Goal: Information Seeking & Learning: Learn about a topic

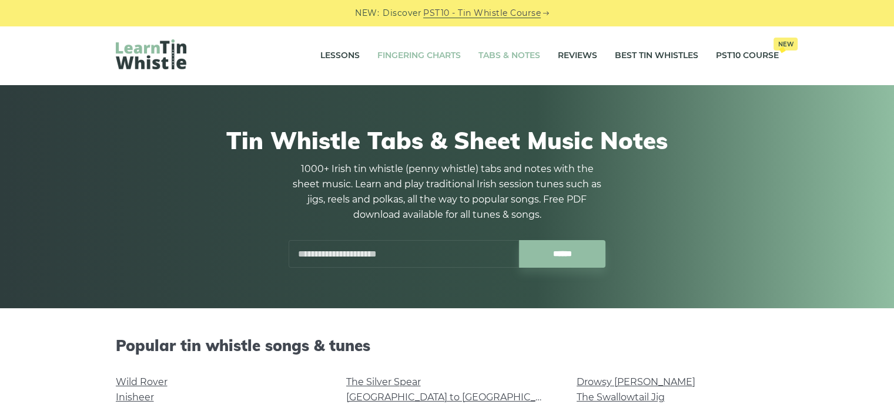
click at [442, 57] on link "Fingering Charts" at bounding box center [418, 55] width 83 height 29
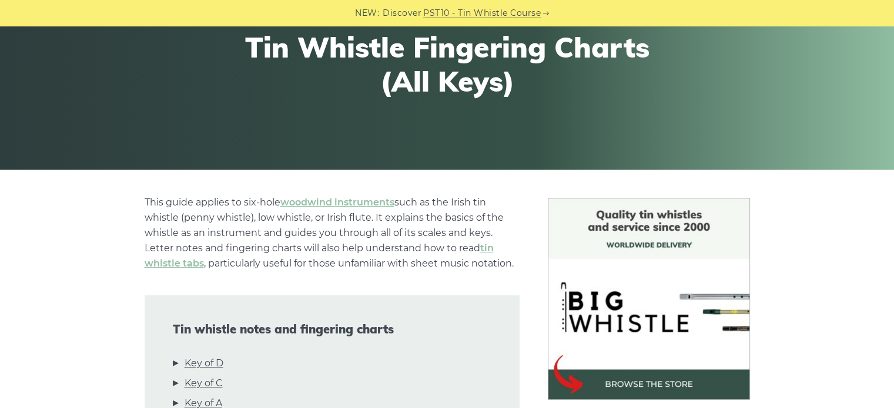
scroll to position [235, 0]
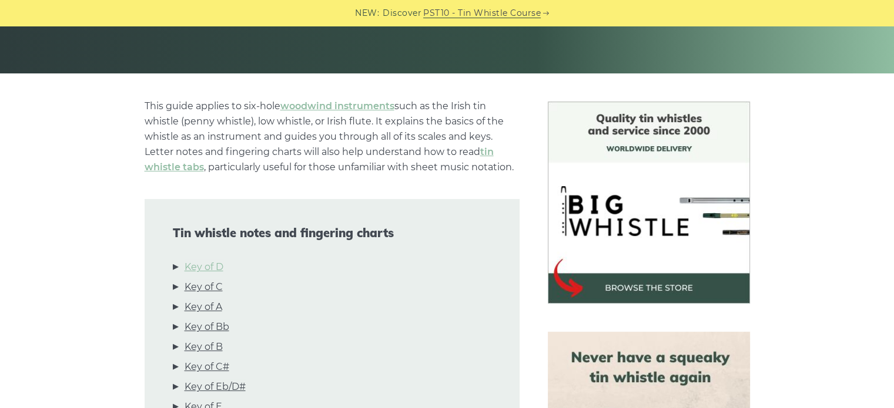
click at [221, 271] on link "Key of D" at bounding box center [203, 267] width 39 height 15
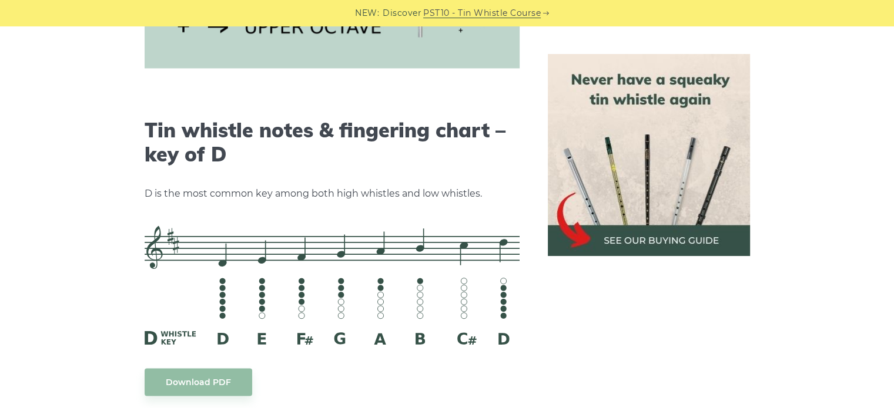
scroll to position [1831, 0]
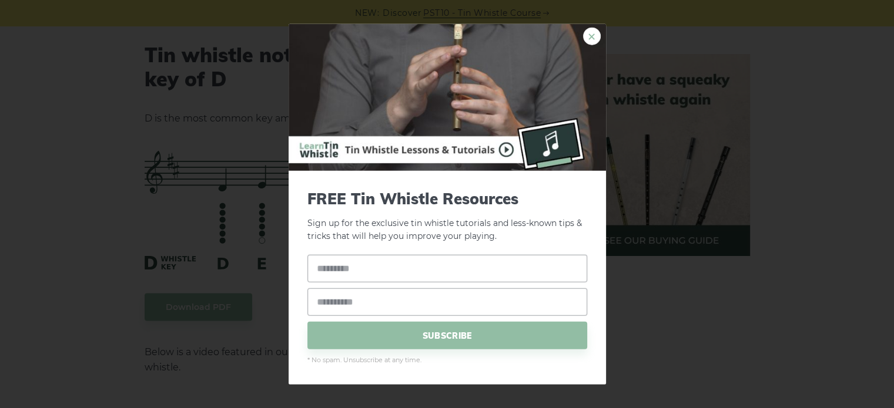
click at [596, 33] on link "×" at bounding box center [592, 36] width 18 height 18
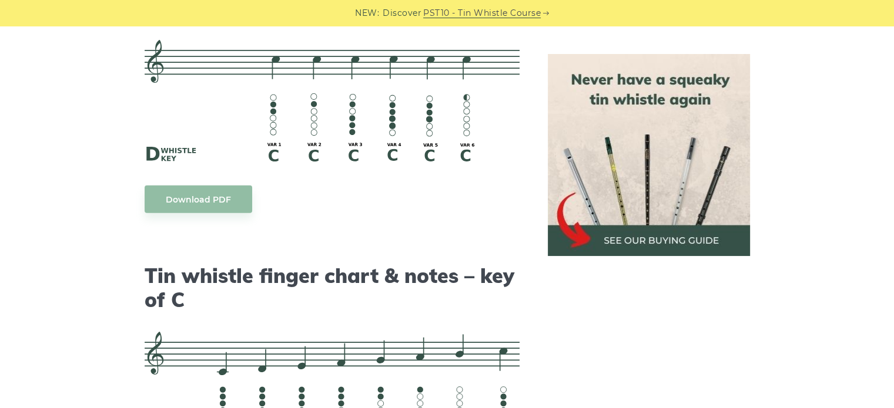
scroll to position [2545, 0]
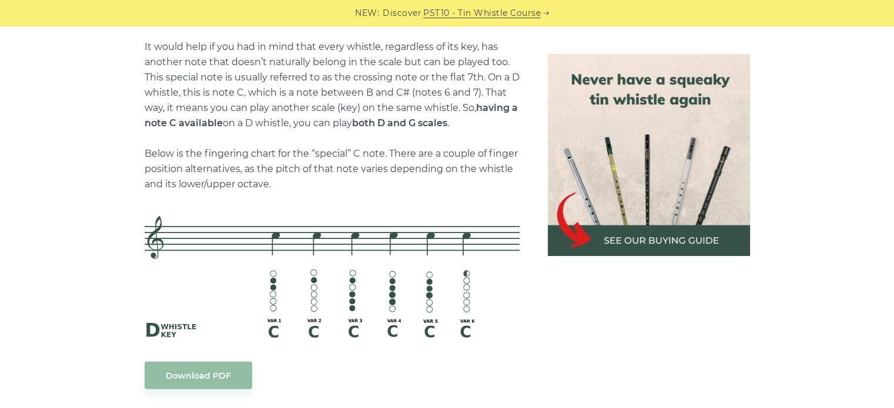
click at [277, 76] on p "It would help if you had in mind that every whistle, regardless of its key, has…" at bounding box center [332, 115] width 375 height 153
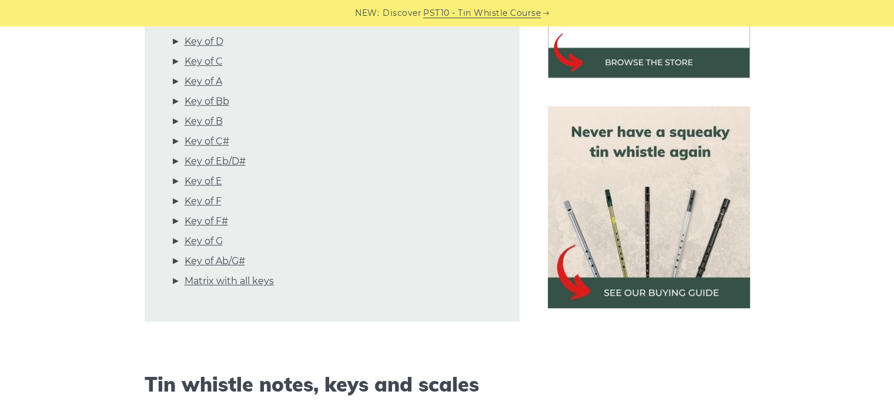
scroll to position [0, 0]
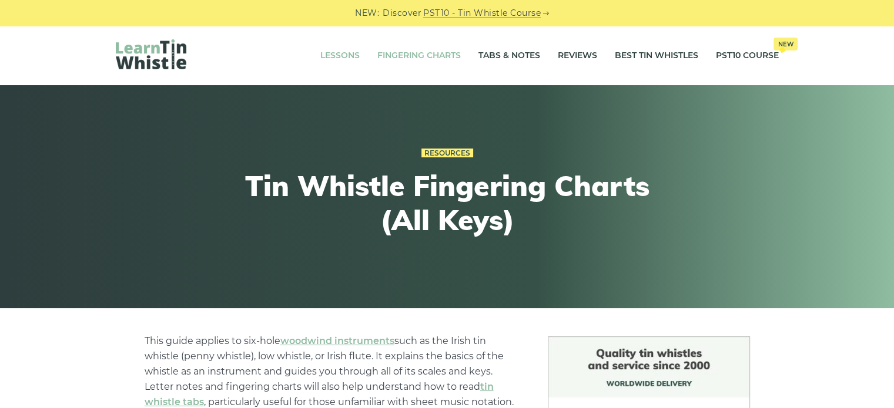
click at [341, 51] on link "Lessons" at bounding box center [339, 55] width 39 height 29
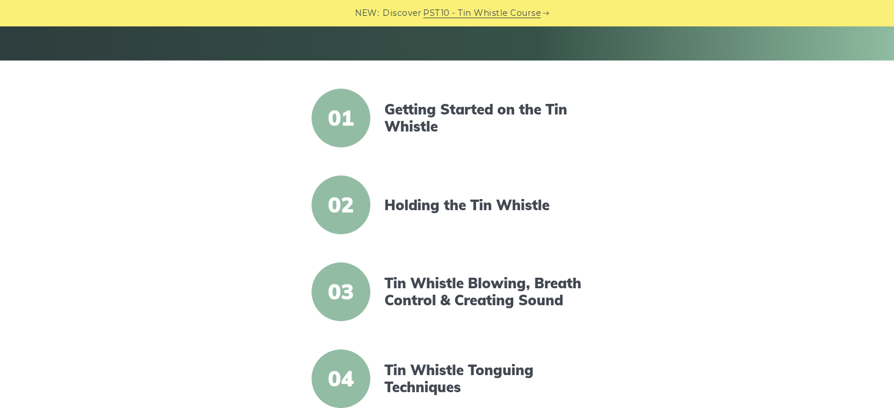
scroll to position [287, 0]
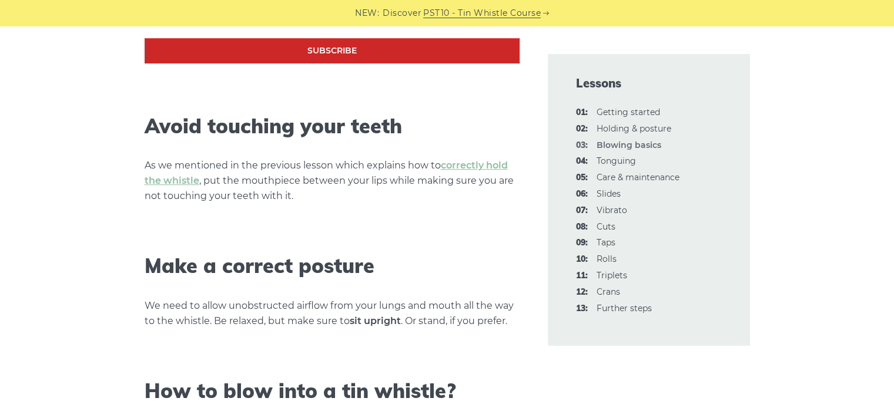
scroll to position [646, 0]
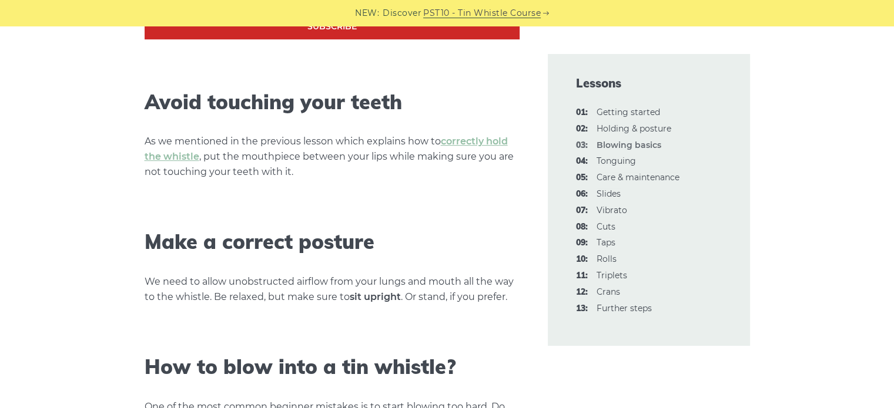
drag, startPoint x: 381, startPoint y: 217, endPoint x: 376, endPoint y: 230, distance: 13.2
drag, startPoint x: 376, startPoint y: 230, endPoint x: 217, endPoint y: 218, distance: 159.7
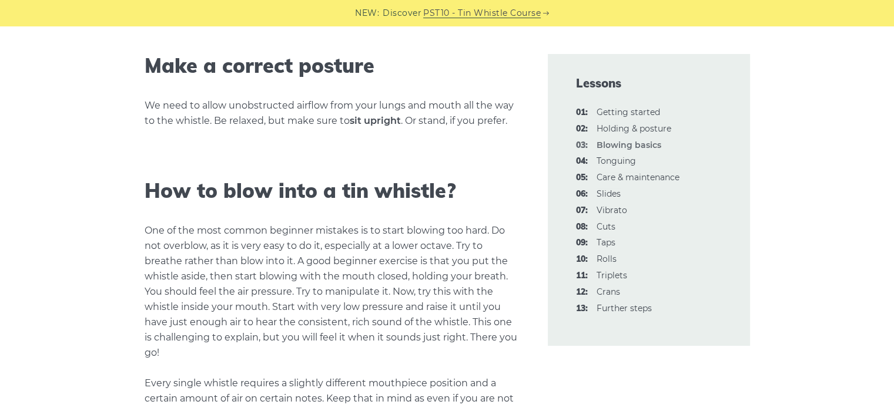
scroll to position [940, 0]
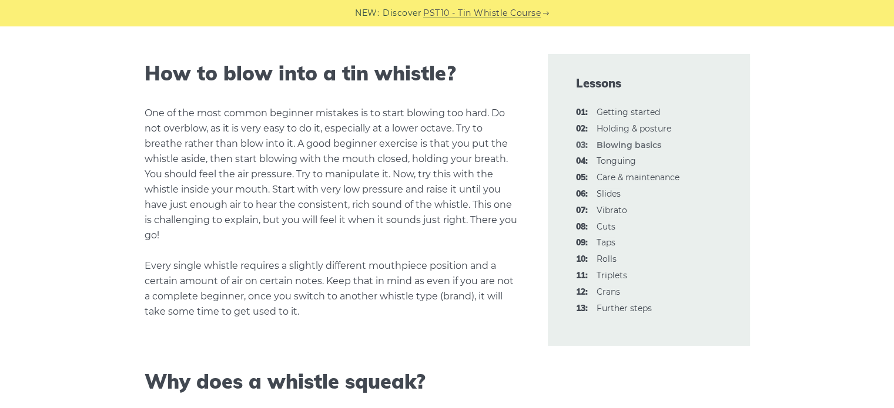
drag, startPoint x: 335, startPoint y: 162, endPoint x: 330, endPoint y: 176, distance: 15.3
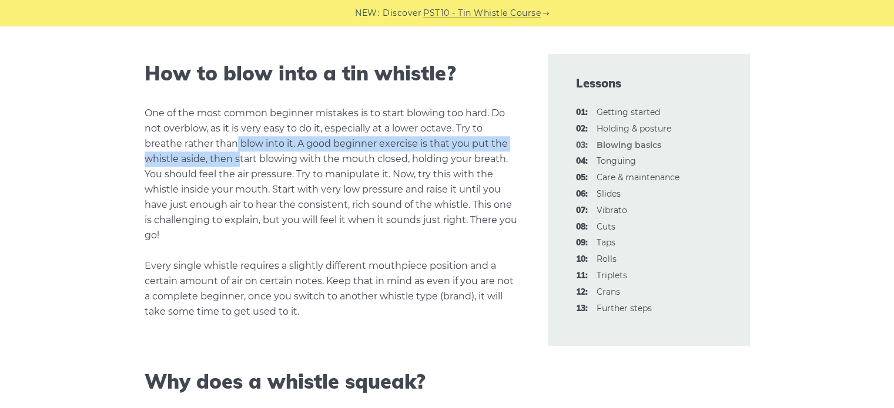
drag, startPoint x: 330, startPoint y: 176, endPoint x: 237, endPoint y: 155, distance: 94.6
click at [237, 155] on p "One of the most common beginner mistakes is to start blowing too hard. Do not o…" at bounding box center [332, 213] width 375 height 214
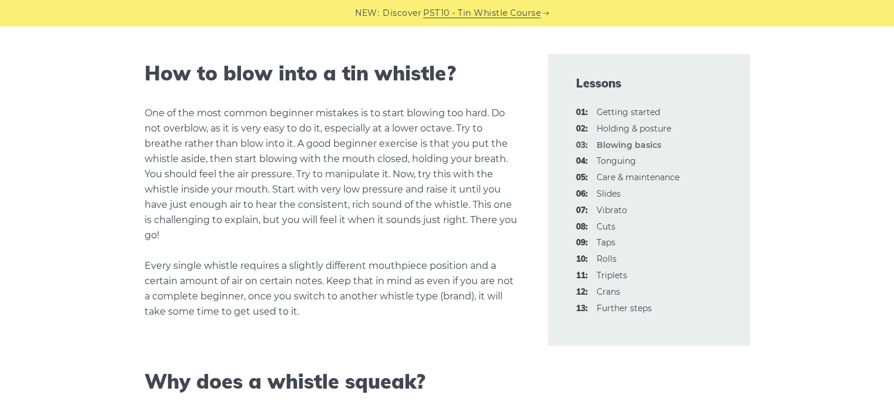
drag, startPoint x: 431, startPoint y: 155, endPoint x: 422, endPoint y: 179, distance: 25.7
drag, startPoint x: 422, startPoint y: 179, endPoint x: 235, endPoint y: 169, distance: 187.1
click at [228, 169] on p "One of the most common beginner mistakes is to start blowing too hard. Do not o…" at bounding box center [332, 213] width 375 height 214
drag, startPoint x: 403, startPoint y: 189, endPoint x: 396, endPoint y: 204, distance: 16.8
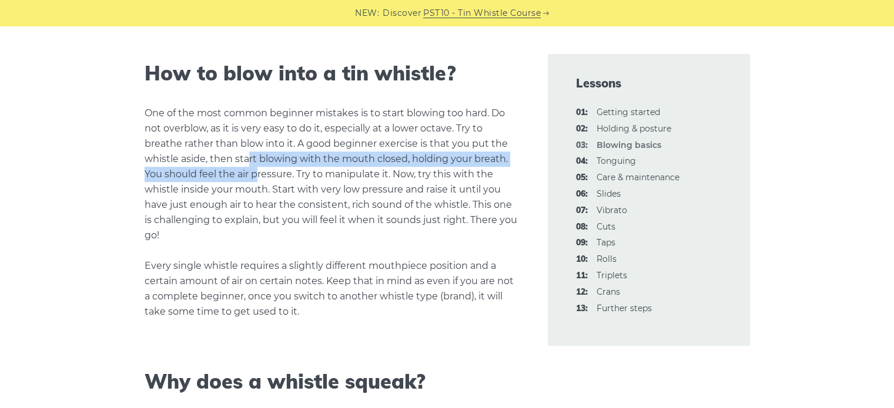
drag, startPoint x: 396, startPoint y: 204, endPoint x: 254, endPoint y: 173, distance: 145.6
click at [254, 173] on p "One of the most common beginner mistakes is to start blowing too hard. Do not o…" at bounding box center [332, 213] width 375 height 214
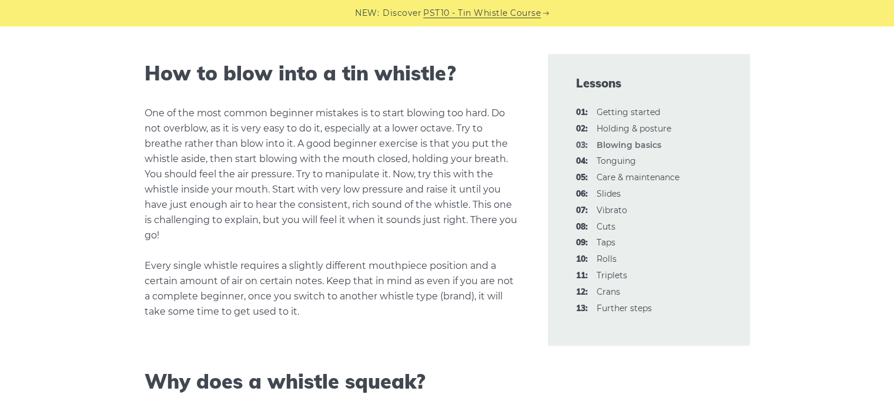
click at [223, 207] on p "One of the most common beginner mistakes is to start blowing too hard. Do not o…" at bounding box center [332, 213] width 375 height 214
drag, startPoint x: 308, startPoint y: 237, endPoint x: 308, endPoint y: 254, distance: 17.6
drag, startPoint x: 308, startPoint y: 254, endPoint x: 214, endPoint y: 225, distance: 98.5
click at [214, 225] on p "One of the most common beginner mistakes is to start blowing too hard. Do not o…" at bounding box center [332, 213] width 375 height 214
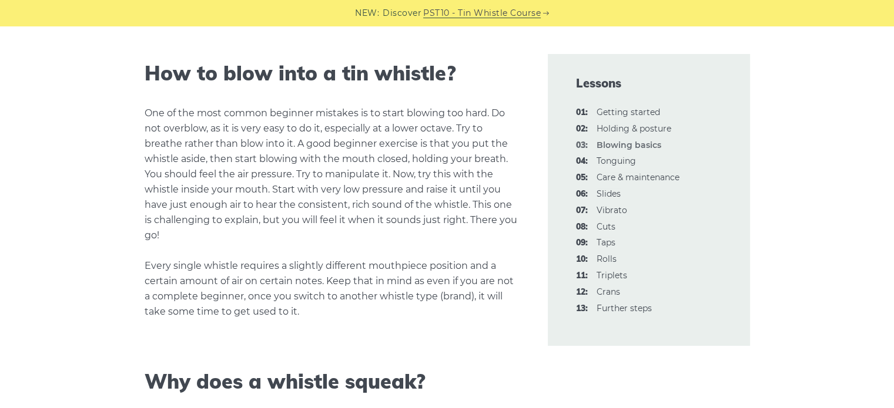
drag, startPoint x: 286, startPoint y: 267, endPoint x: 144, endPoint y: 209, distance: 153.3
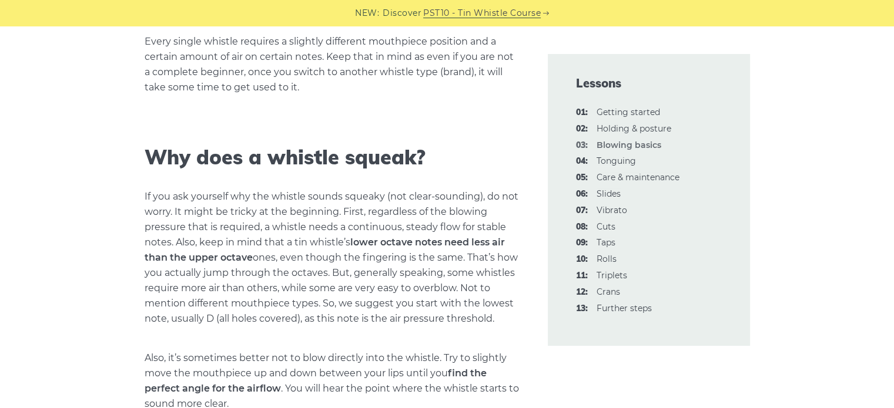
scroll to position [1233, 0]
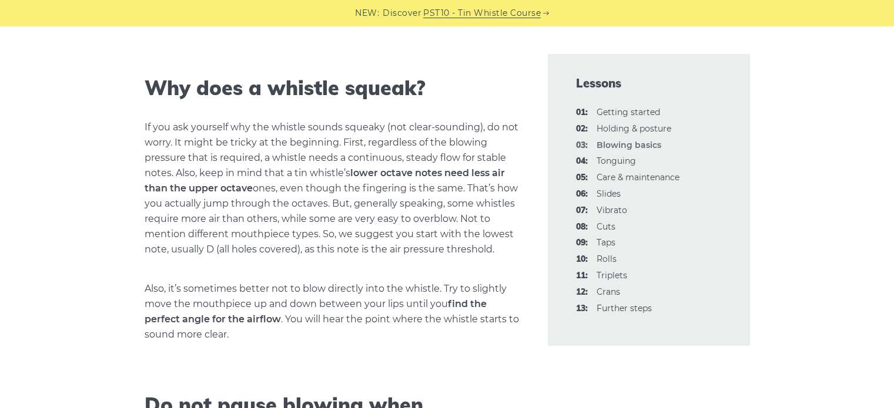
drag, startPoint x: 315, startPoint y: 224, endPoint x: 308, endPoint y: 242, distance: 19.0
drag, startPoint x: 308, startPoint y: 242, endPoint x: 200, endPoint y: 227, distance: 109.1
click at [200, 227] on p "If you ask yourself why the whistle sounds squeaky (not clear-sounding), do not…" at bounding box center [332, 188] width 375 height 137
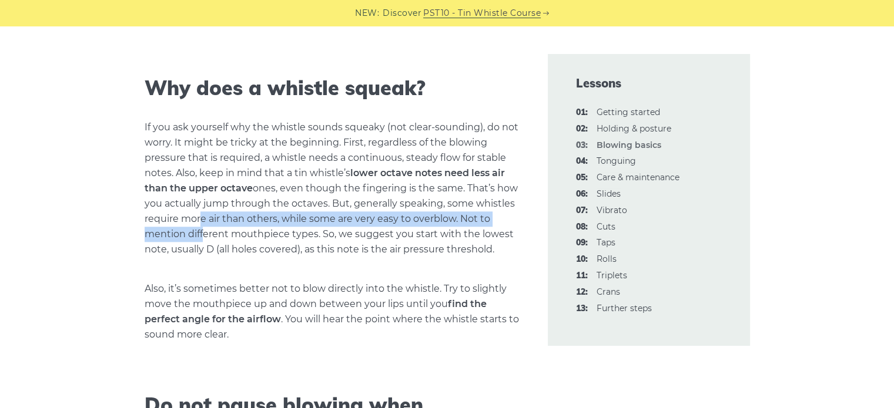
click at [200, 227] on p "If you ask yourself why the whistle sounds squeaky (not clear-sounding), do not…" at bounding box center [332, 188] width 375 height 137
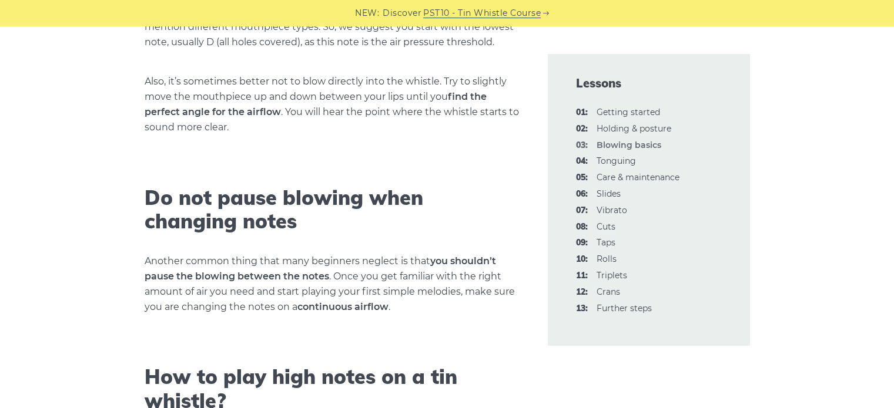
scroll to position [1527, 0]
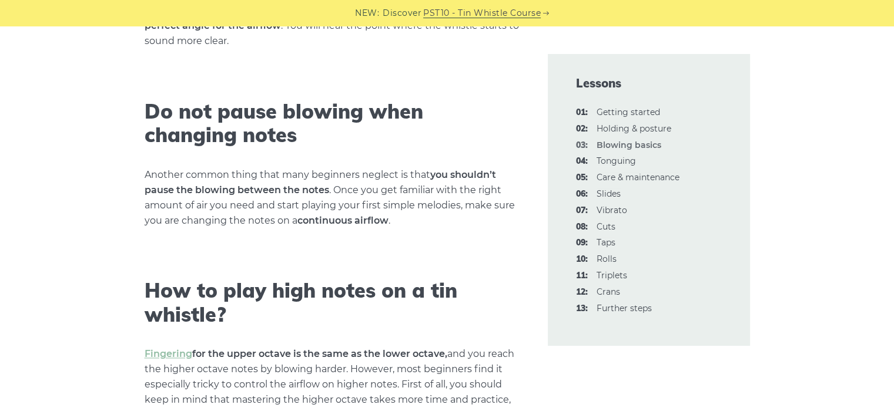
drag, startPoint x: 214, startPoint y: 234, endPoint x: 209, endPoint y: 268, distance: 34.6
drag, startPoint x: 209, startPoint y: 268, endPoint x: 110, endPoint y: 230, distance: 105.3
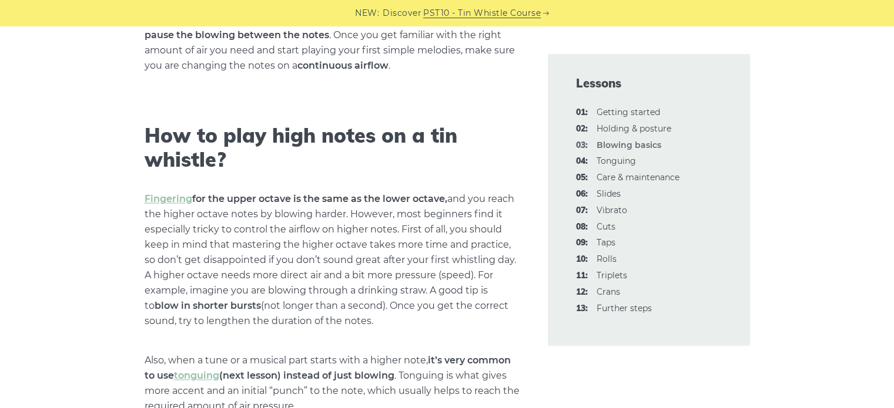
scroll to position [1762, 0]
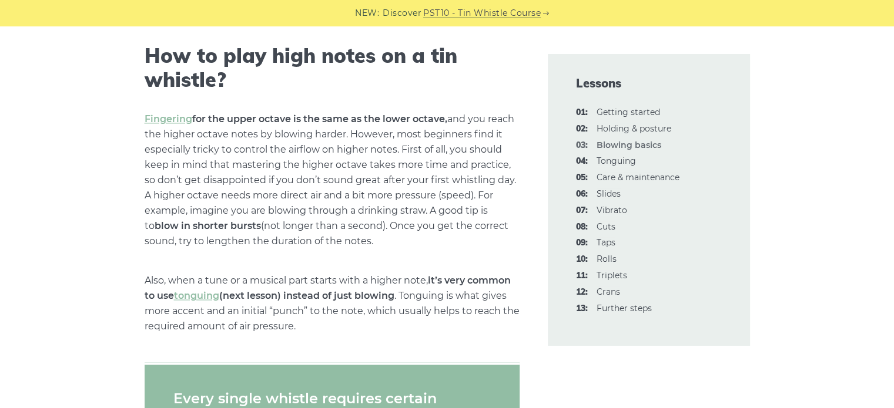
drag, startPoint x: 332, startPoint y: 152, endPoint x: 321, endPoint y: 193, distance: 42.1
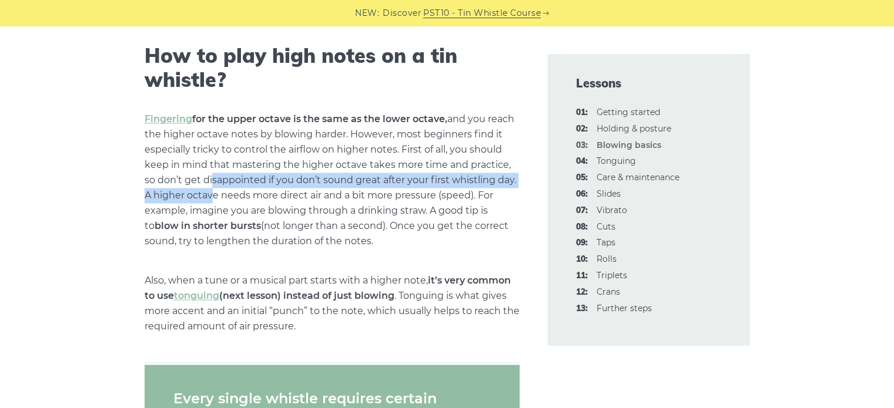
drag, startPoint x: 321, startPoint y: 193, endPoint x: 213, endPoint y: 192, distance: 107.5
click at [209, 190] on p "Fingering for the upper octave is the same as the lower octave, and you reach t…" at bounding box center [332, 180] width 375 height 137
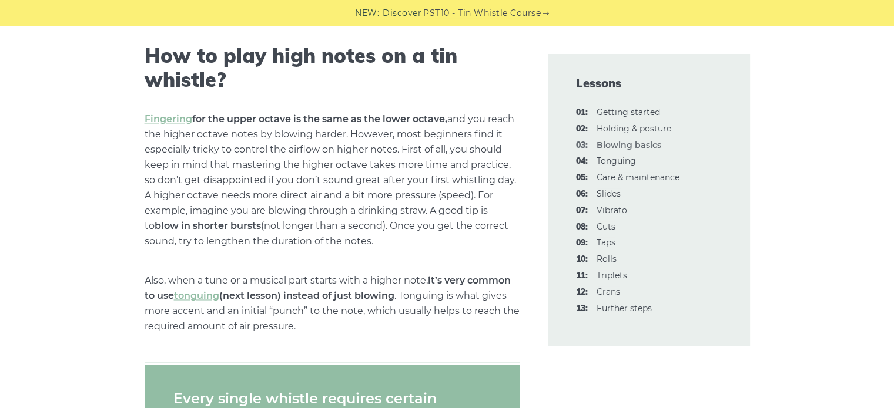
click at [392, 140] on p "Fingering for the upper octave is the same as the lower octave, and you reach t…" at bounding box center [332, 180] width 375 height 137
drag, startPoint x: 367, startPoint y: 200, endPoint x: 365, endPoint y: 216, distance: 16.0
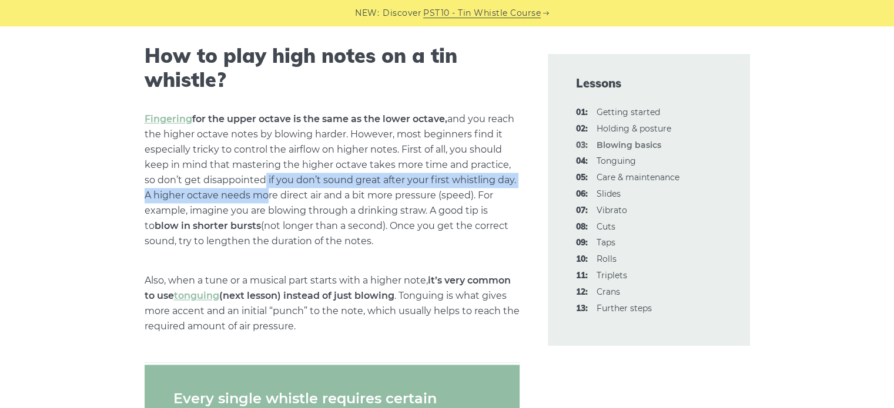
drag, startPoint x: 365, startPoint y: 216, endPoint x: 260, endPoint y: 199, distance: 106.5
click at [260, 199] on p "Fingering for the upper octave is the same as the lower octave, and you reach t…" at bounding box center [332, 180] width 375 height 137
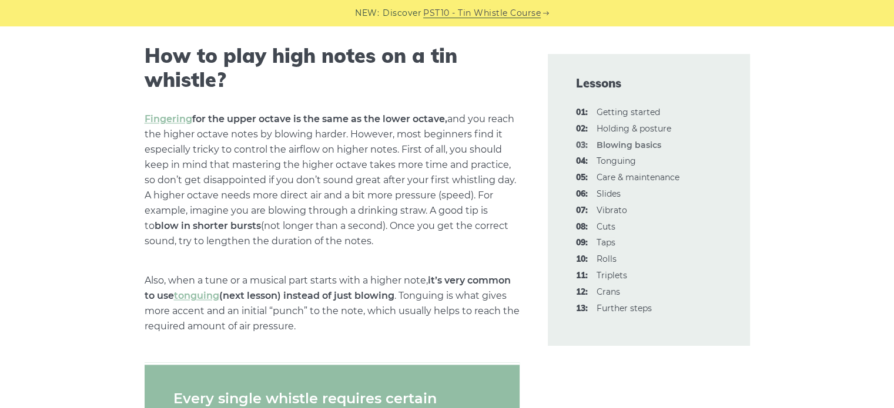
click at [367, 210] on p "Fingering for the upper octave is the same as the lower octave, and you reach t…" at bounding box center [332, 180] width 375 height 137
drag, startPoint x: 324, startPoint y: 241, endPoint x: 321, endPoint y: 250, distance: 10.0
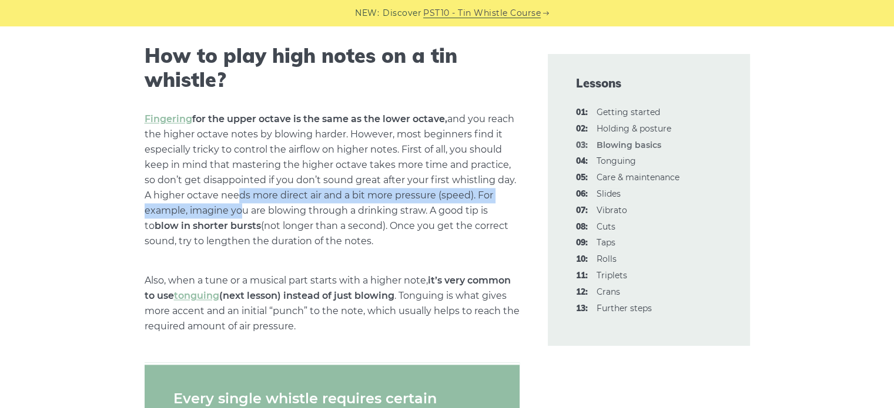
drag, startPoint x: 321, startPoint y: 249, endPoint x: 235, endPoint y: 204, distance: 96.7
click at [235, 204] on p "Fingering for the upper octave is the same as the lower octave, and you reach t…" at bounding box center [332, 180] width 375 height 137
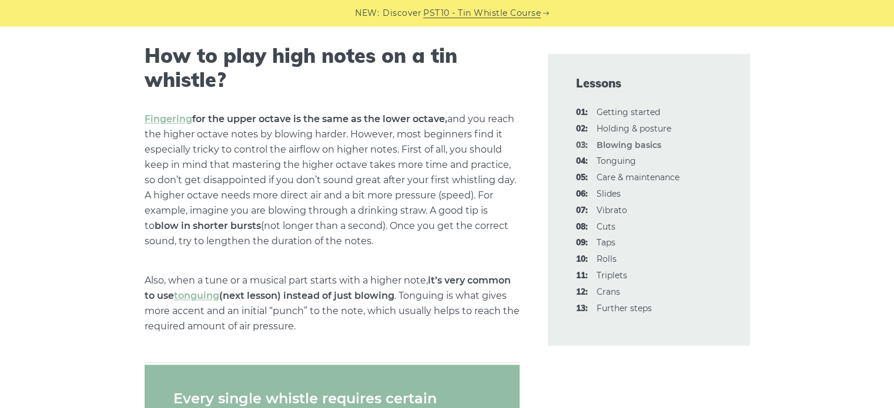
drag, startPoint x: 415, startPoint y: 223, endPoint x: 410, endPoint y: 233, distance: 11.8
drag, startPoint x: 410, startPoint y: 233, endPoint x: 259, endPoint y: 172, distance: 163.7
click at [257, 172] on p "Fingering for the upper octave is the same as the lower octave, and you reach t…" at bounding box center [332, 180] width 375 height 137
click at [284, 173] on p "Fingering for the upper octave is the same as the lower octave, and you reach t…" at bounding box center [332, 180] width 375 height 137
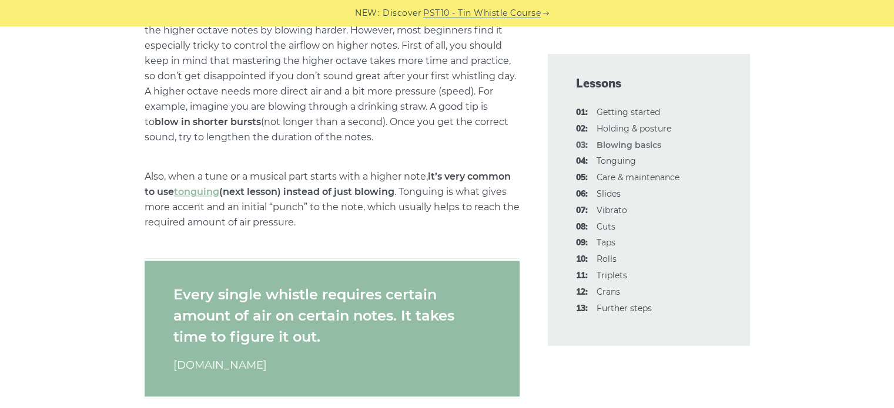
scroll to position [1938, 0]
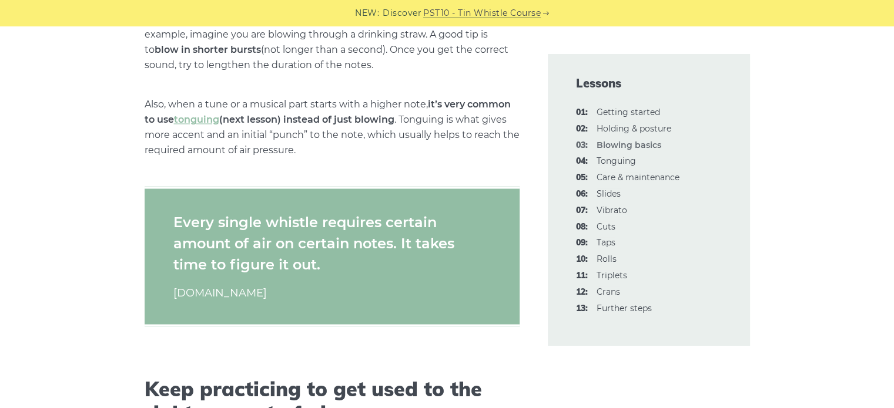
drag, startPoint x: 259, startPoint y: 227, endPoint x: 255, endPoint y: 257, distance: 30.2
drag, startPoint x: 255, startPoint y: 257, endPoint x: 195, endPoint y: 244, distance: 61.4
click at [195, 244] on p "Every single whistle requires certain amount of air on certain notes. It takes …" at bounding box center [331, 243] width 317 height 63
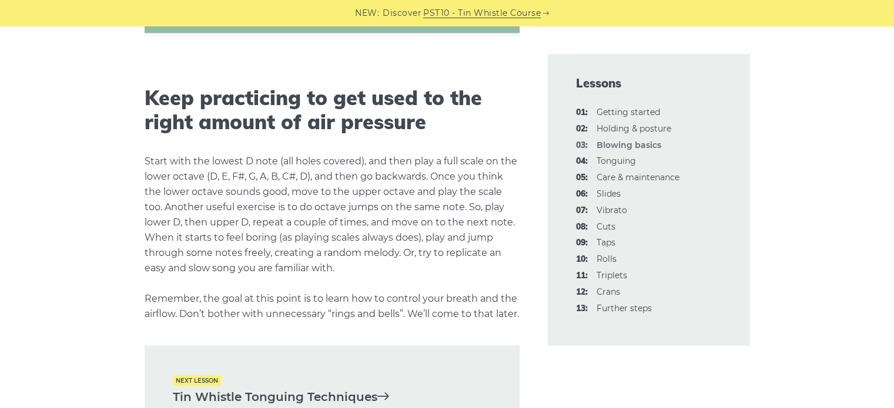
scroll to position [2291, 0]
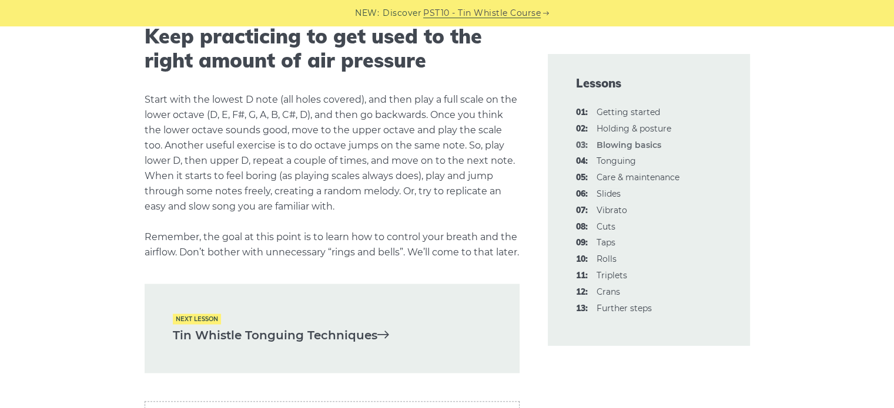
drag, startPoint x: 204, startPoint y: 139, endPoint x: 99, endPoint y: 320, distance: 209.6
drag, startPoint x: 99, startPoint y: 320, endPoint x: 369, endPoint y: 195, distance: 297.8
click at [369, 197] on p "Start with the lowest D note (all holes covered), and then play a full scale on…" at bounding box center [332, 176] width 375 height 168
drag, startPoint x: 465, startPoint y: 128, endPoint x: 463, endPoint y: 136, distance: 8.6
drag, startPoint x: 463, startPoint y: 136, endPoint x: 244, endPoint y: 112, distance: 220.5
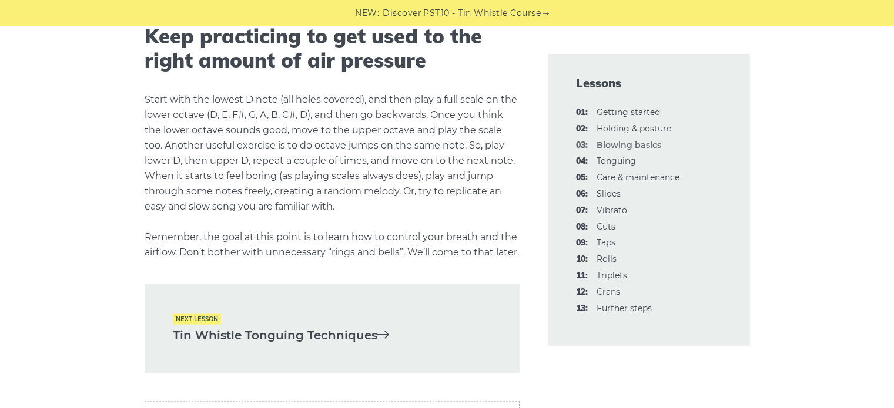
click at [232, 109] on p "Start with the lowest D note (all holes covered), and then play a full scale on…" at bounding box center [332, 176] width 375 height 168
click at [260, 141] on p "Start with the lowest D note (all holes covered), and then play a full scale on…" at bounding box center [332, 176] width 375 height 168
drag, startPoint x: 374, startPoint y: 142, endPoint x: 367, endPoint y: 175, distance: 33.5
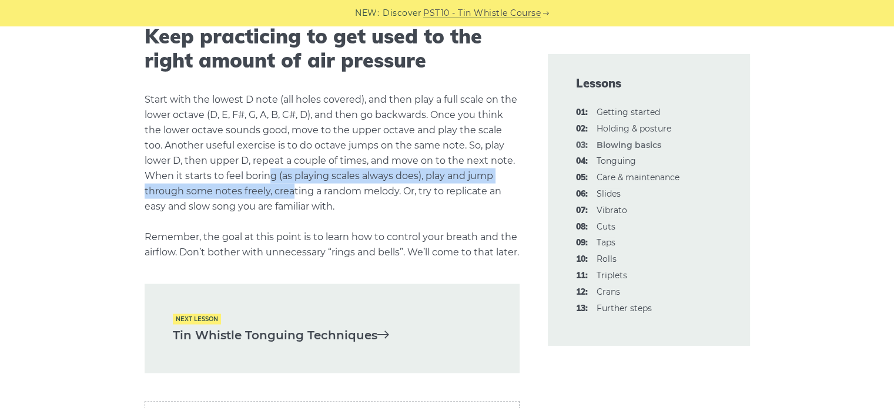
drag, startPoint x: 367, startPoint y: 175, endPoint x: 249, endPoint y: 187, distance: 118.7
click at [249, 187] on p "Start with the lowest D note (all holes covered), and then play a full scale on…" at bounding box center [332, 176] width 375 height 168
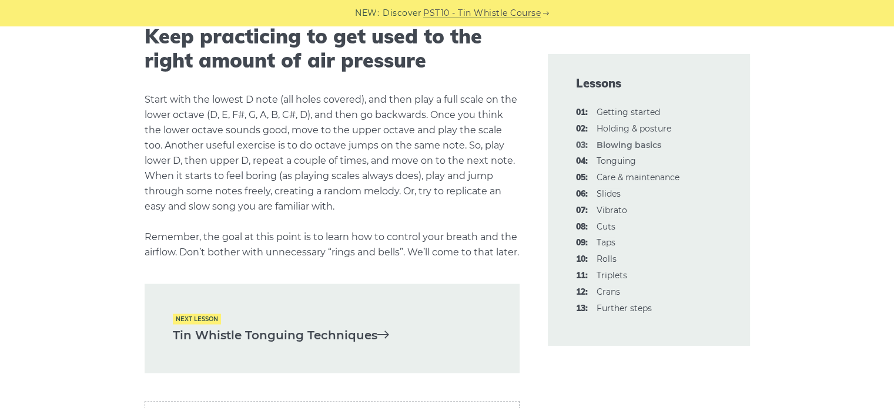
click at [261, 217] on p "Start with the lowest D note (all holes covered), and then play a full scale on…" at bounding box center [332, 176] width 375 height 168
drag, startPoint x: 329, startPoint y: 190, endPoint x: 329, endPoint y: 204, distance: 14.1
drag, startPoint x: 329, startPoint y: 204, endPoint x: 227, endPoint y: 177, distance: 105.0
click at [227, 177] on p "Start with the lowest D note (all holes covered), and then play a full scale on…" at bounding box center [332, 176] width 375 height 168
click at [255, 179] on p "Start with the lowest D note (all holes covered), and then play a full scale on…" at bounding box center [332, 176] width 375 height 168
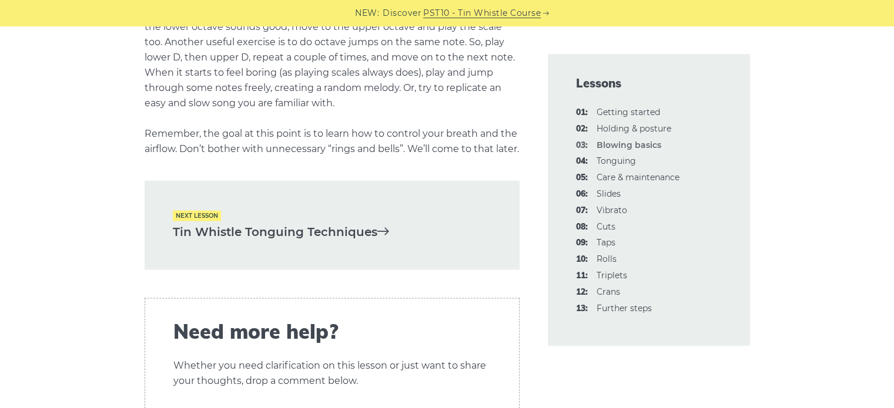
scroll to position [2350, 0]
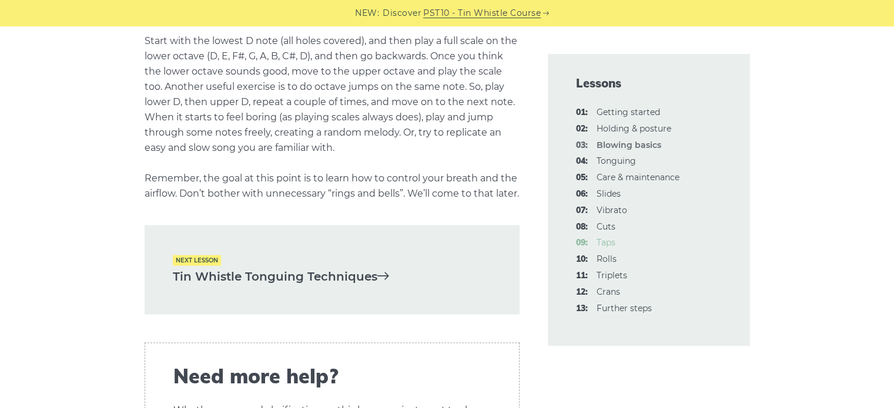
click at [609, 246] on link "09: Taps" at bounding box center [605, 242] width 19 height 11
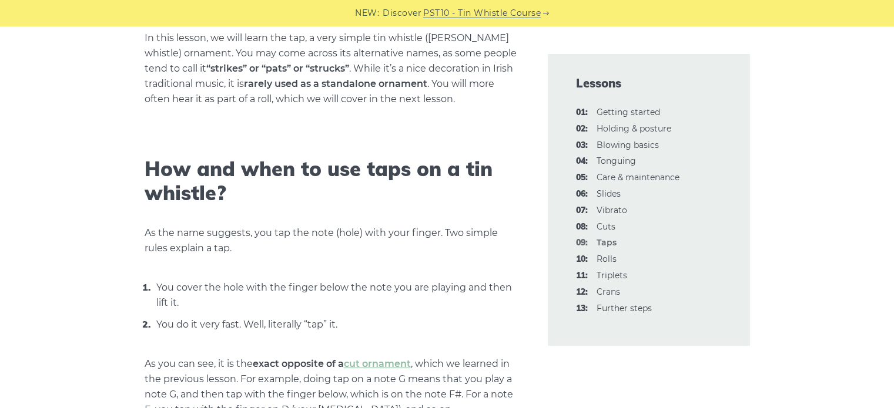
scroll to position [353, 0]
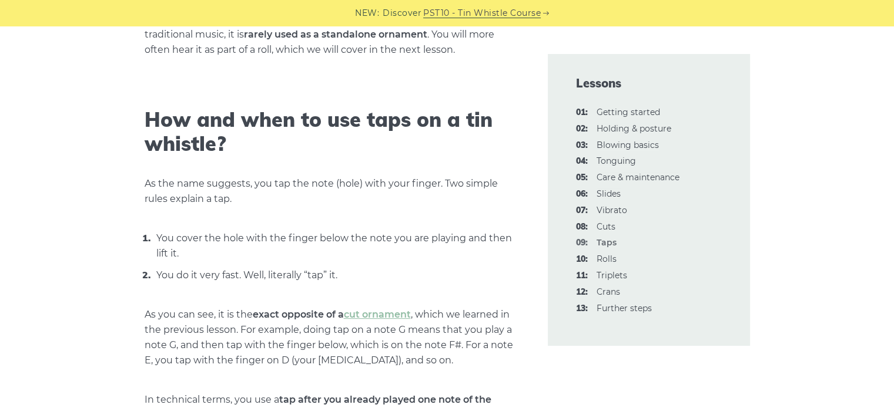
drag, startPoint x: 375, startPoint y: 131, endPoint x: 367, endPoint y: 150, distance: 20.5
drag, startPoint x: 367, startPoint y: 150, endPoint x: 204, endPoint y: 114, distance: 166.1
click at [204, 114] on h2 "How and when to use taps on a tin whistle?" at bounding box center [332, 132] width 375 height 48
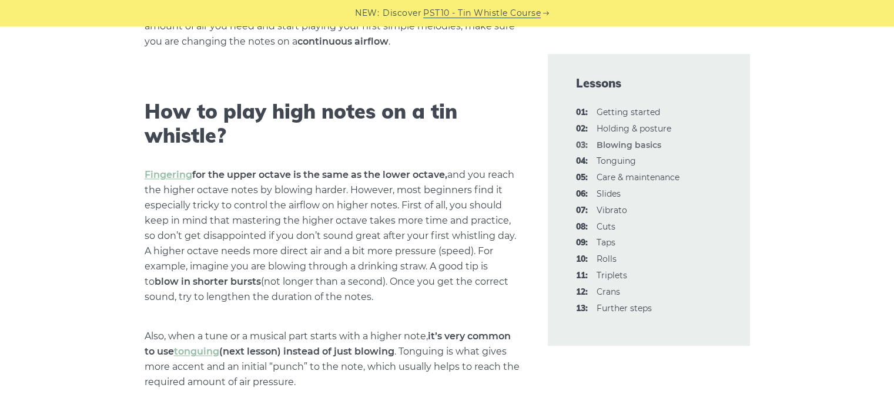
scroll to position [1712, 0]
